Goal: Task Accomplishment & Management: Use online tool/utility

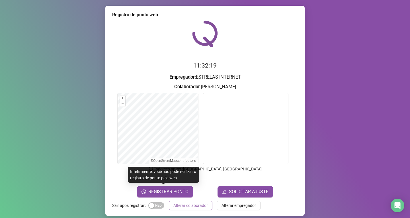
click at [176, 207] on span "Alterar colaborador" at bounding box center [191, 205] width 34 height 6
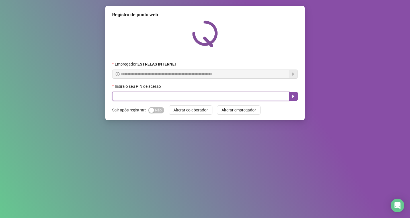
click at [213, 94] on input "text" at bounding box center [200, 96] width 177 height 9
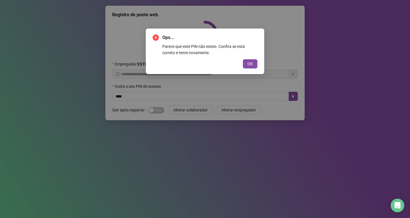
click at [248, 69] on div "Ops... Parece que este PIN não existe. Confira se está correto e tente novament…" at bounding box center [205, 51] width 119 height 46
click at [250, 67] on button "OK" at bounding box center [250, 63] width 15 height 9
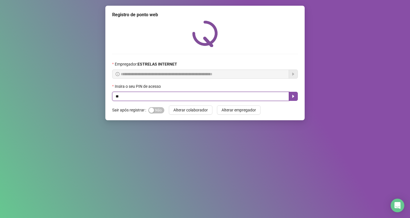
type input "*"
type input "*****"
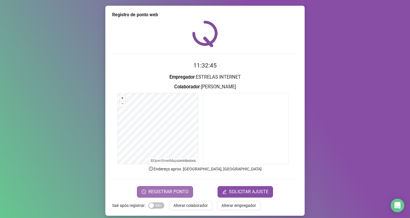
click at [166, 192] on span "REGISTRAR PONTO" at bounding box center [168, 191] width 40 height 7
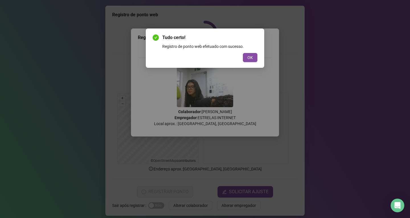
click at [246, 59] on button "OK" at bounding box center [250, 57] width 15 height 9
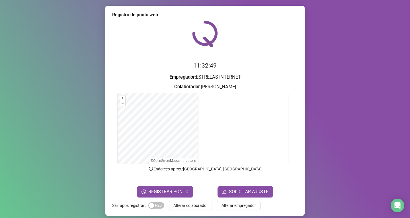
scroll to position [5, 0]
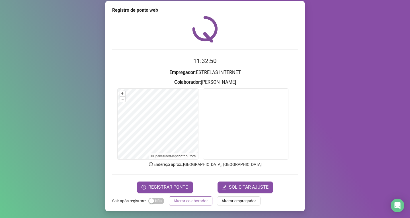
click at [181, 203] on span "Alterar colaborador" at bounding box center [191, 201] width 34 height 6
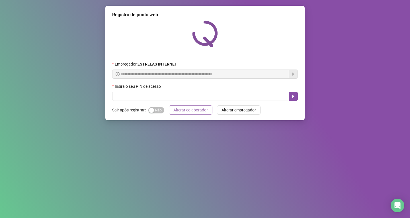
scroll to position [0, 0]
